Goal: Navigation & Orientation: Understand site structure

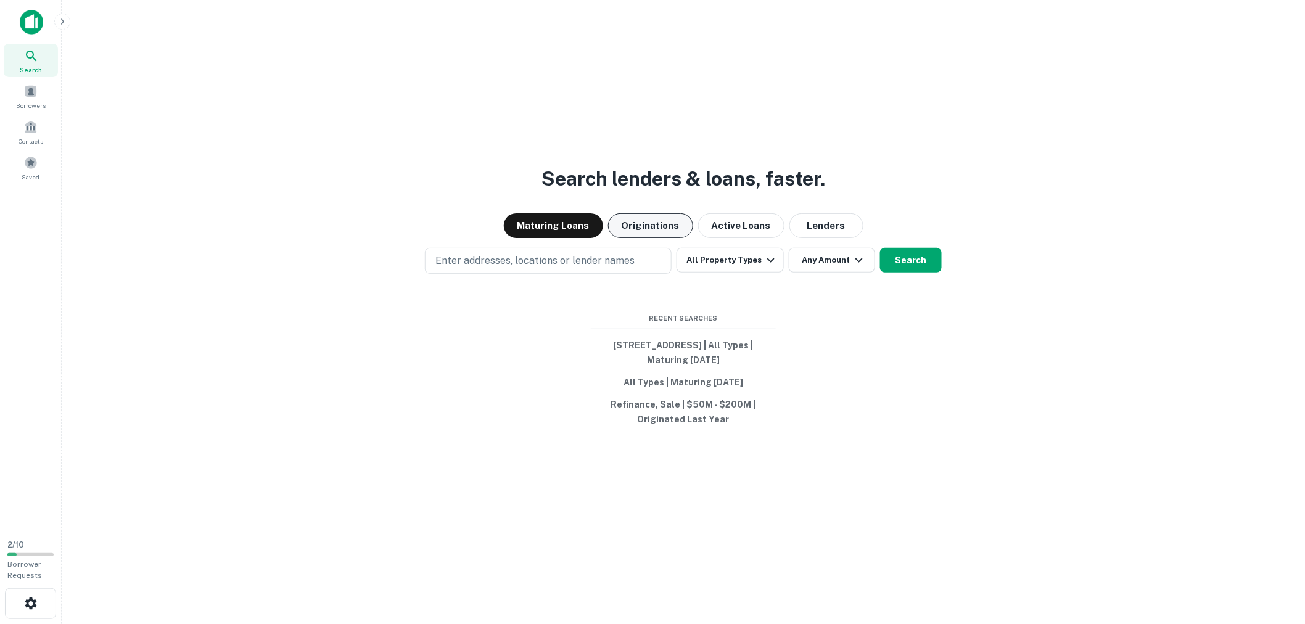
click at [639, 230] on button "Originations" at bounding box center [650, 225] width 85 height 25
click at [739, 225] on button "Active Loans" at bounding box center [741, 225] width 86 height 25
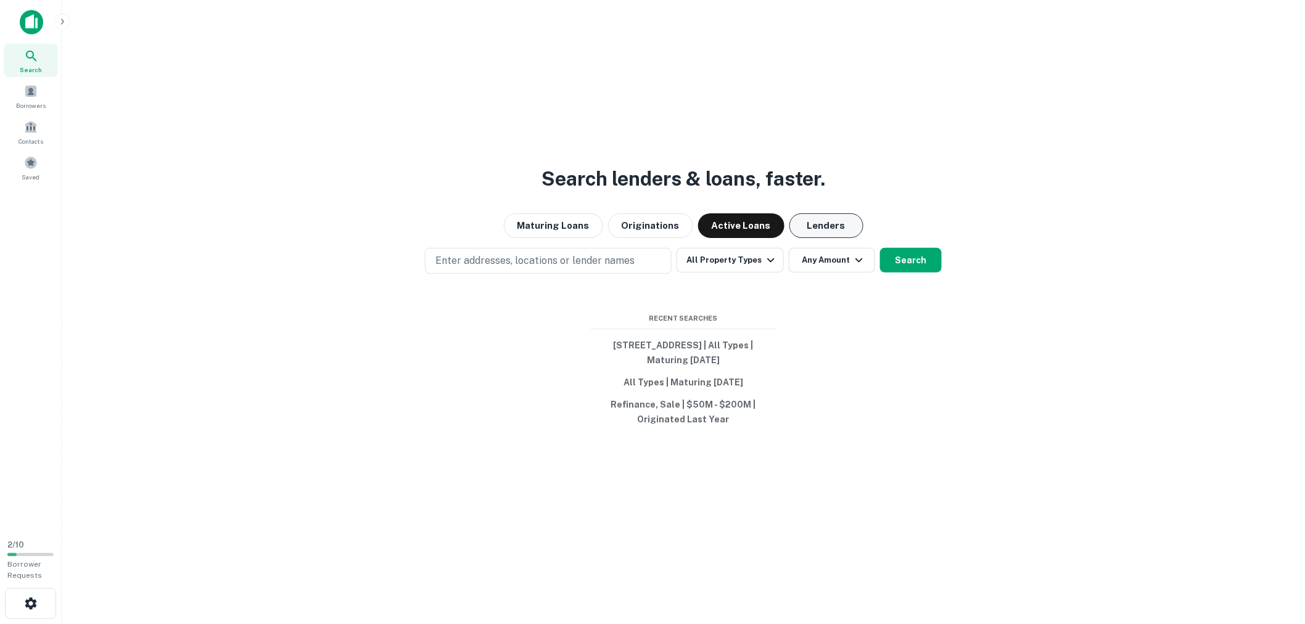
click at [810, 216] on button "Lenders" at bounding box center [826, 225] width 74 height 25
click at [564, 228] on button "Maturing Loans" at bounding box center [553, 225] width 99 height 25
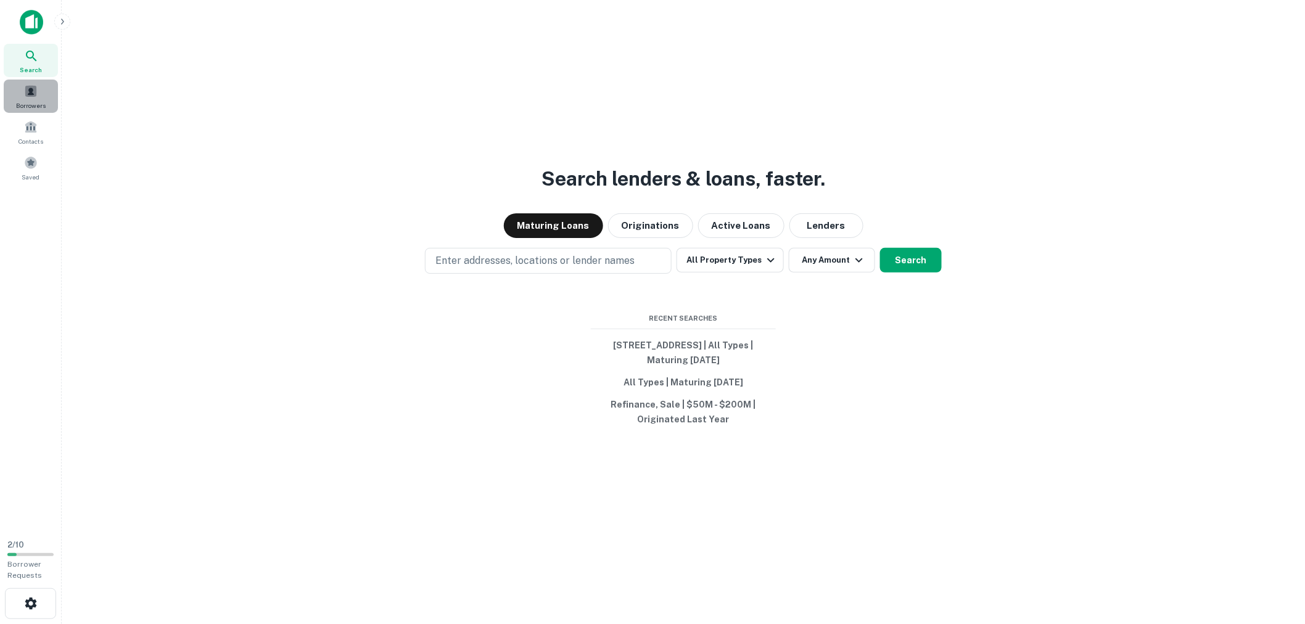
click at [37, 101] on span "Borrowers" at bounding box center [31, 106] width 30 height 10
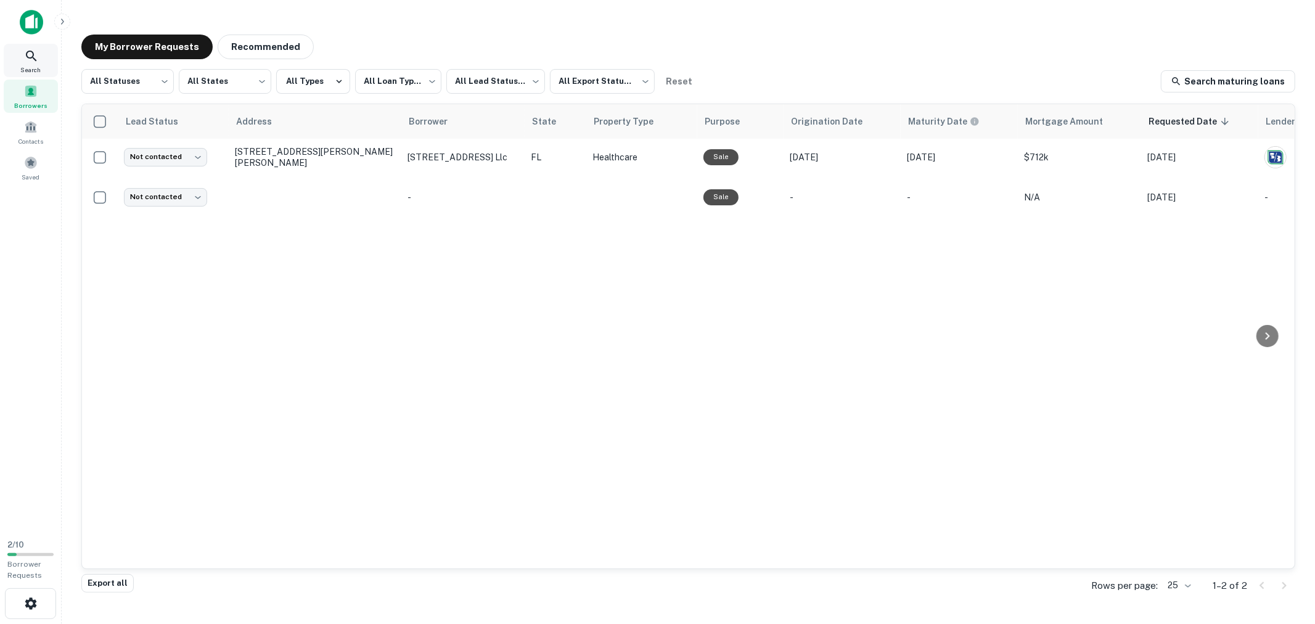
click at [40, 53] on div "Search" at bounding box center [31, 60] width 54 height 33
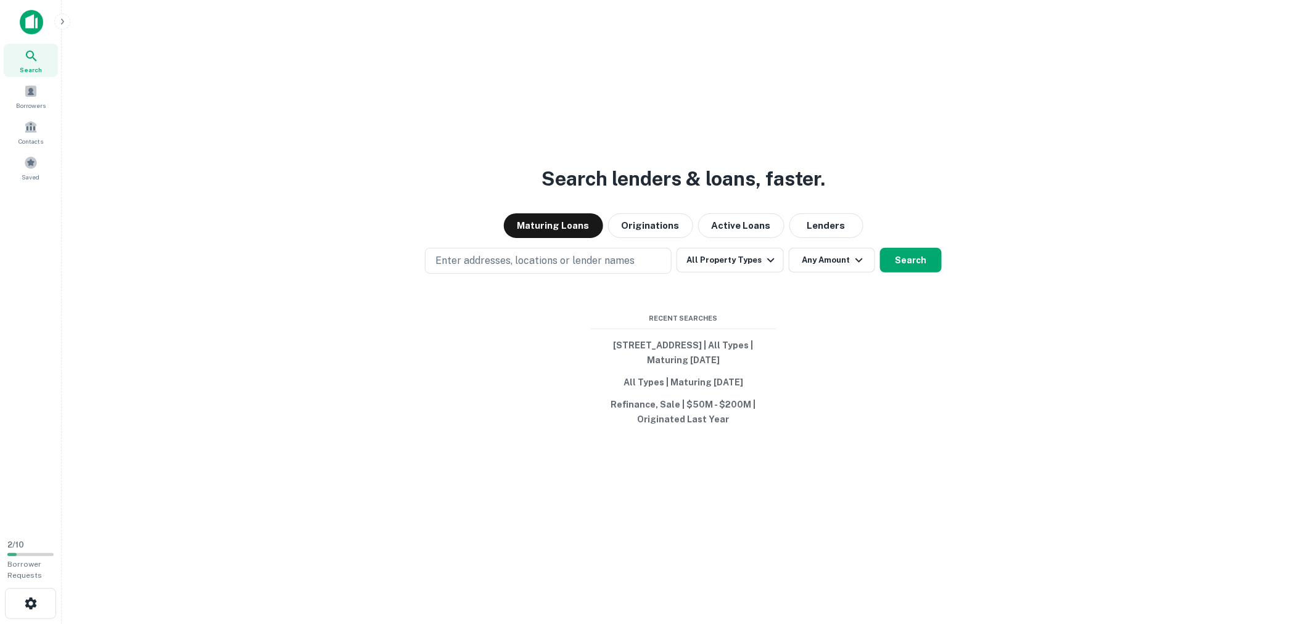
click at [23, 10] on img at bounding box center [31, 22] width 23 height 25
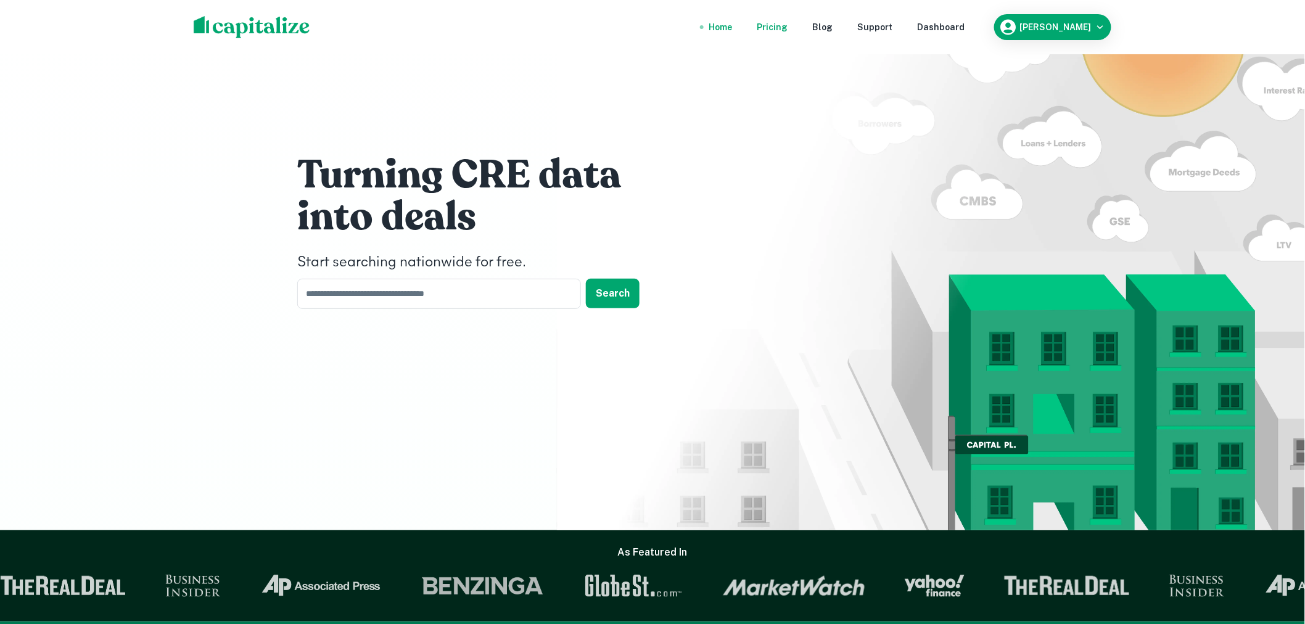
click at [787, 26] on div "Pricing" at bounding box center [772, 27] width 31 height 14
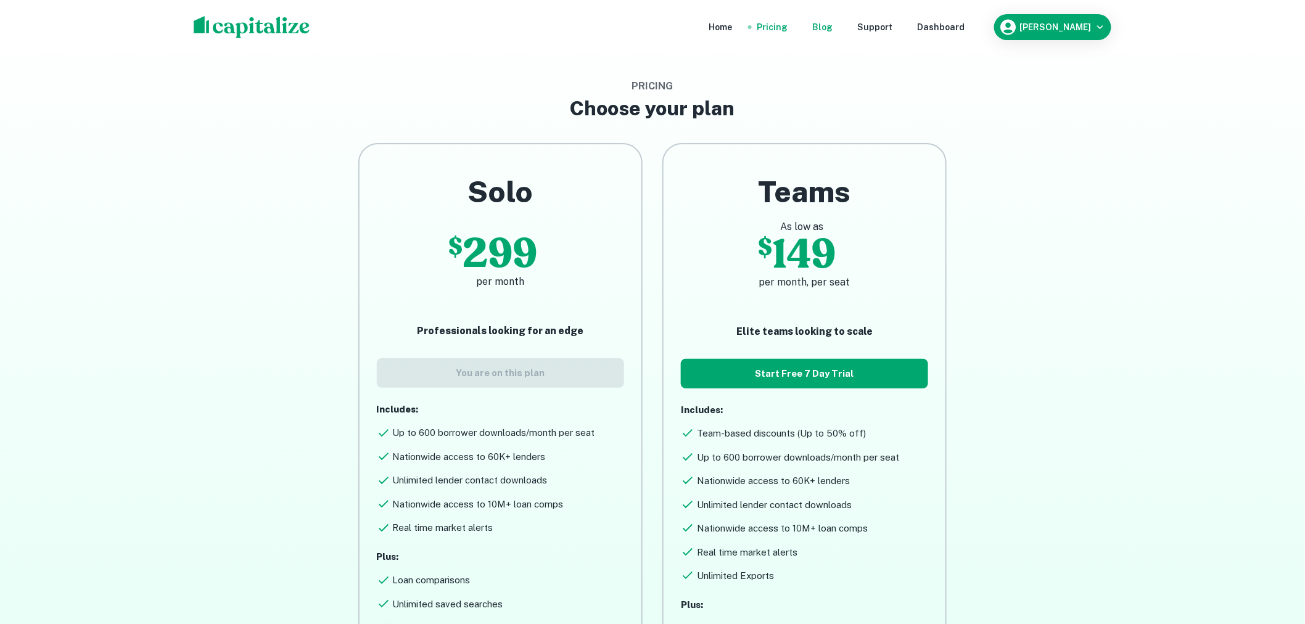
click at [832, 25] on div "Blog" at bounding box center [822, 27] width 20 height 14
